Goal: Task Accomplishment & Management: Manage account settings

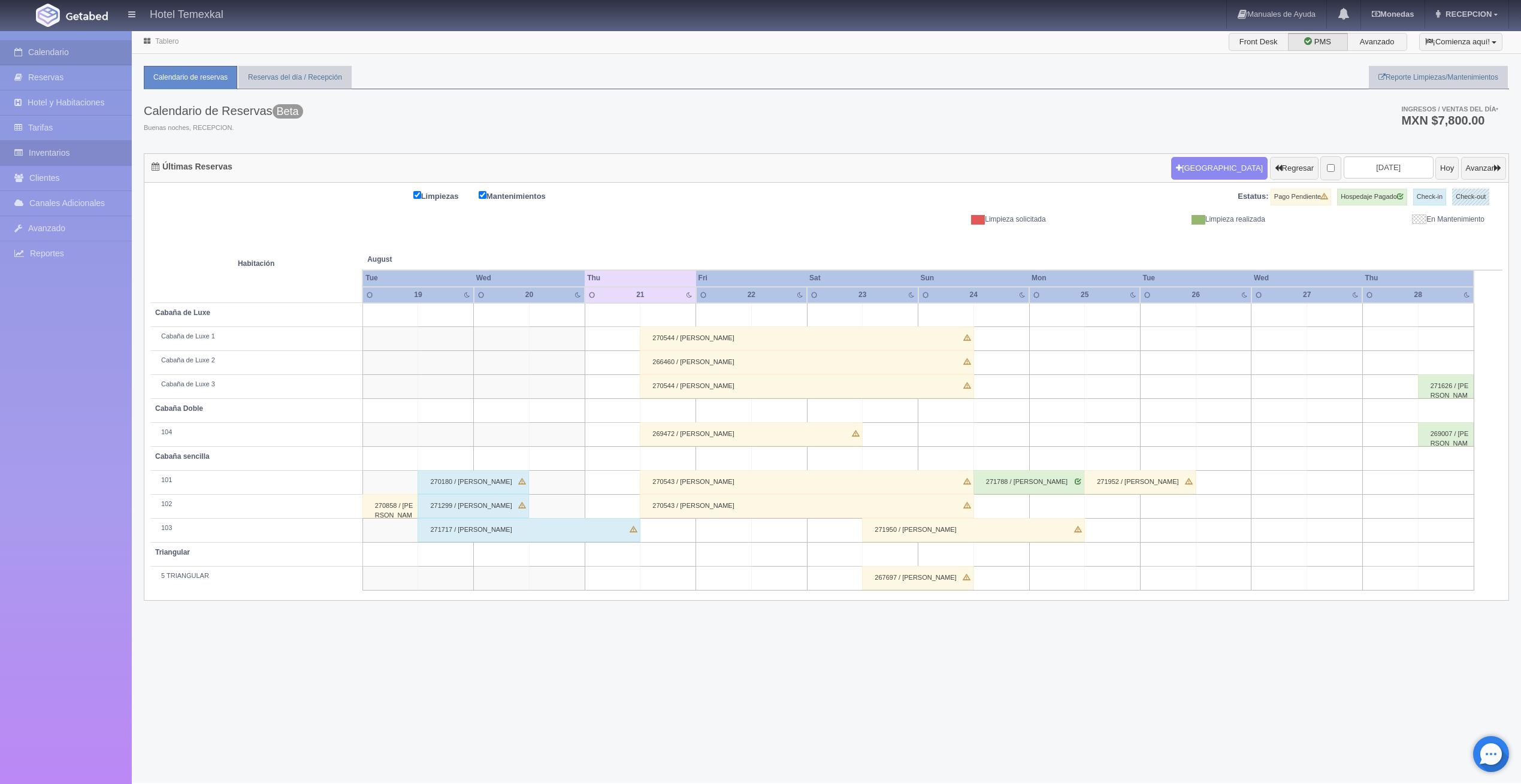
click at [53, 145] on link "Inventarios" at bounding box center [66, 153] width 132 height 25
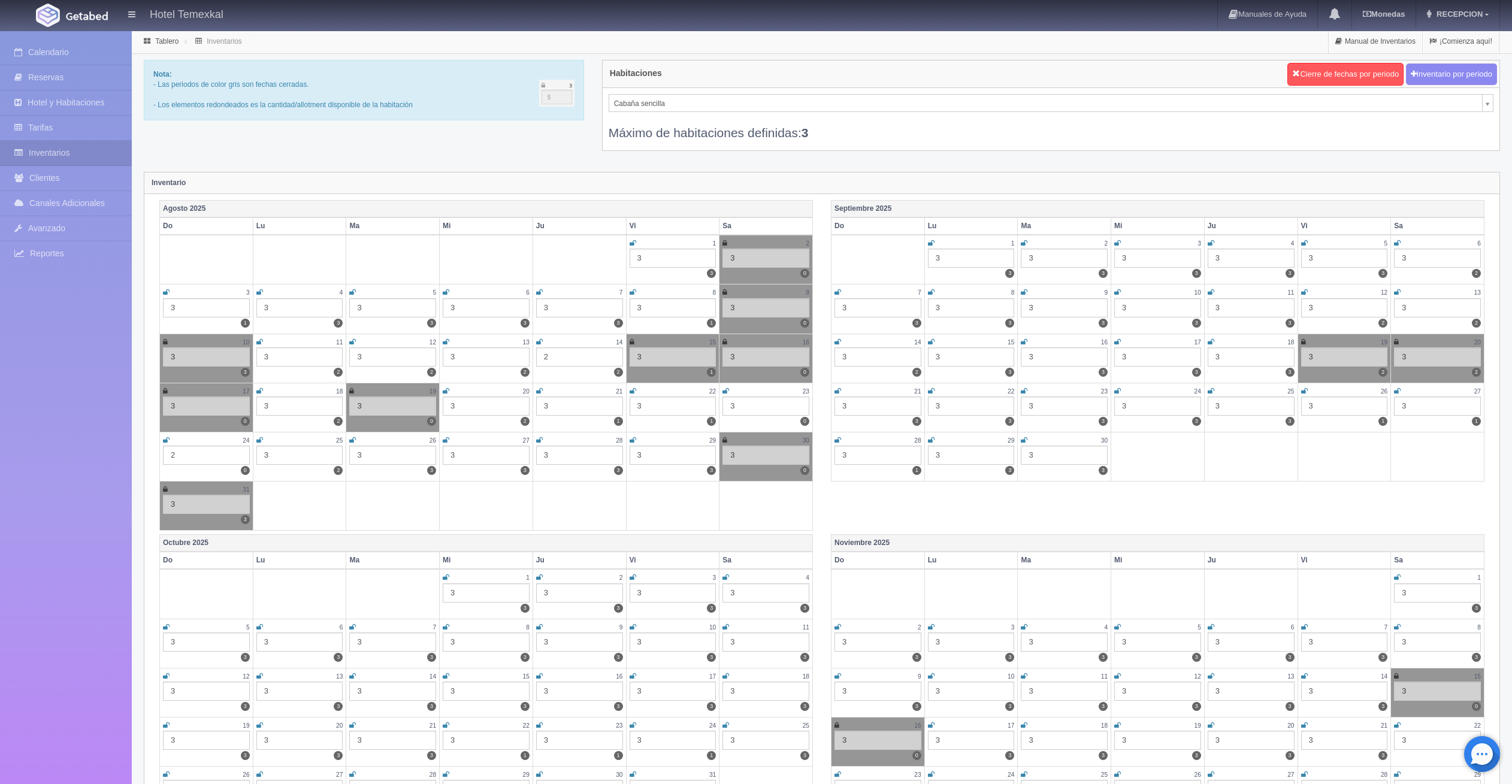
select select "2119"
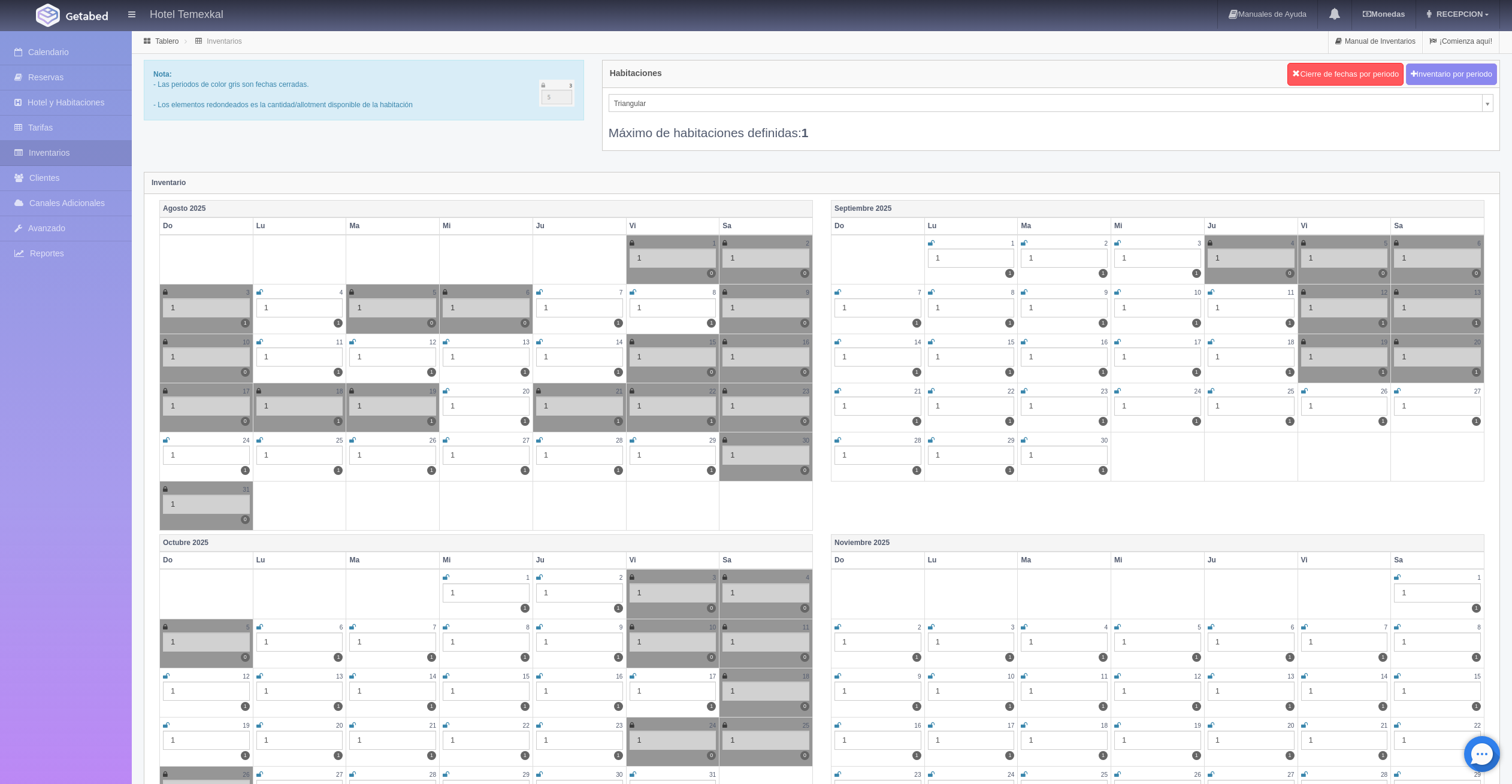
click at [631, 389] on icon at bounding box center [631, 391] width 5 height 8
click at [540, 389] on icon at bounding box center [538, 391] width 5 height 8
click at [27, 51] on icon at bounding box center [21, 53] width 14 height 12
